Goal: Navigation & Orientation: Go to known website

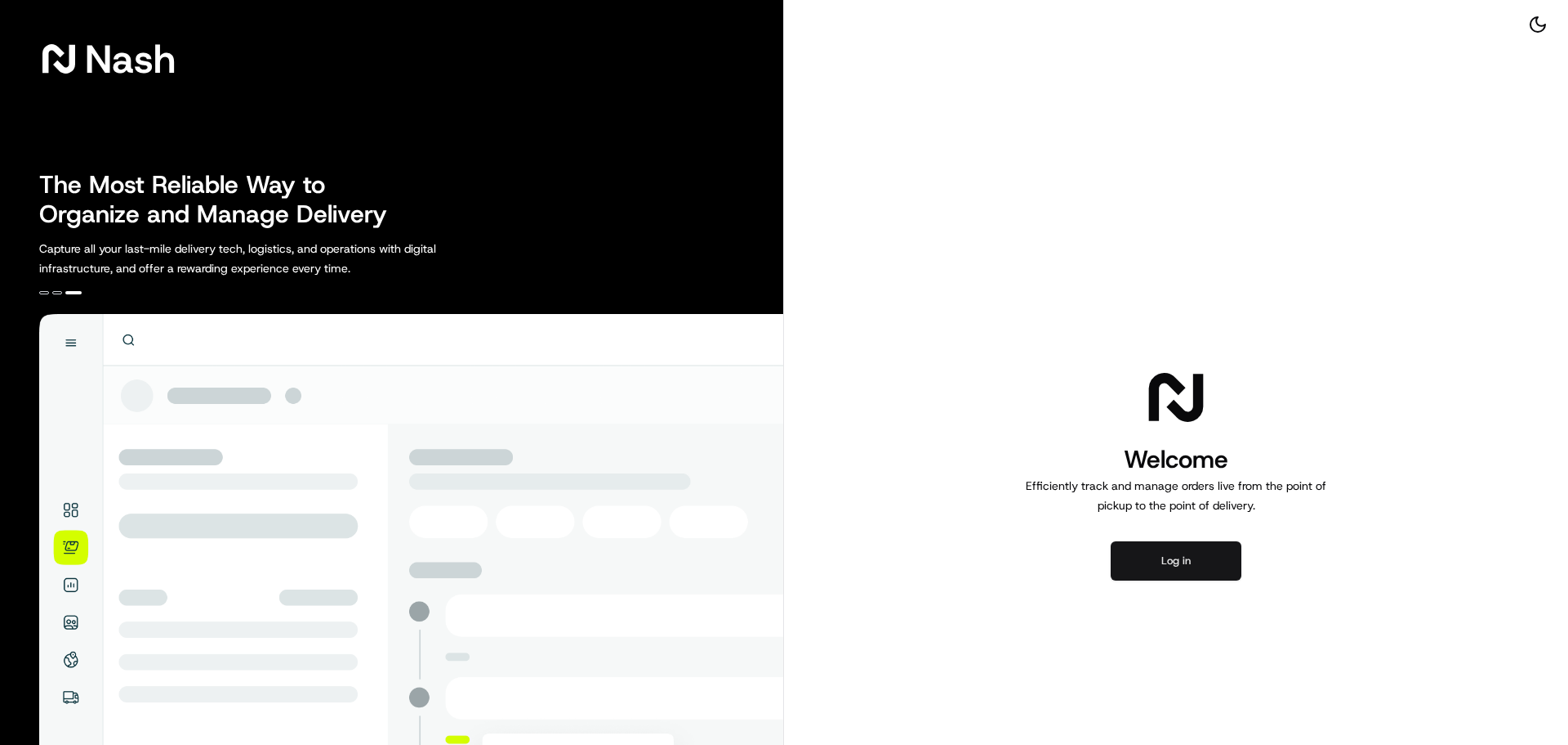
click at [1201, 569] on button "Log in" at bounding box center [1176, 560] width 131 height 39
